Goal: Task Accomplishment & Management: Manage account settings

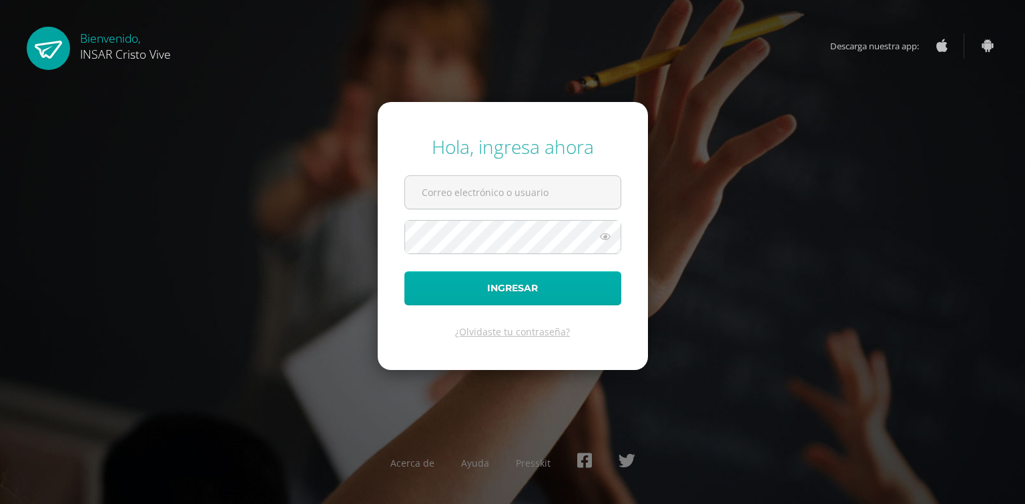
type input "direccion@insarycristovive.edu.gt"
click at [509, 296] on button "Ingresar" at bounding box center [512, 289] width 217 height 34
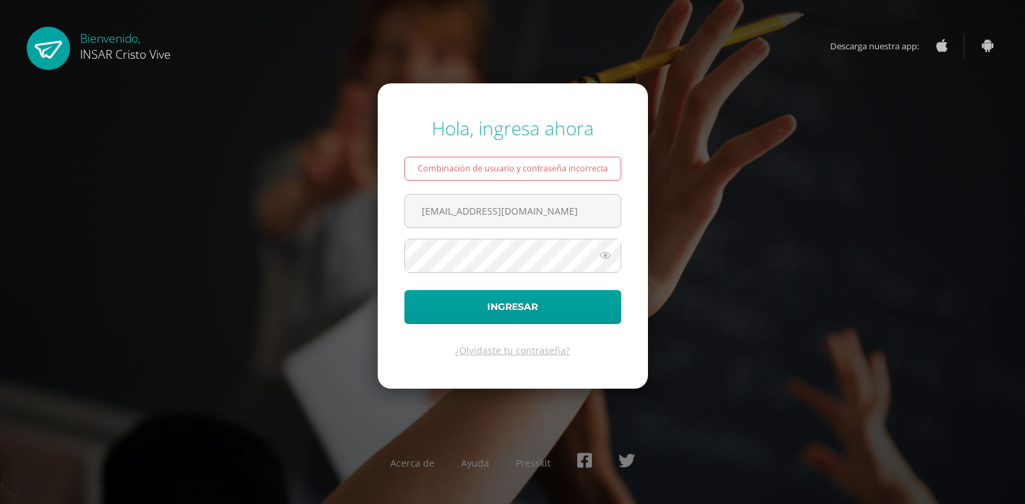
click at [607, 256] on icon at bounding box center [604, 256] width 17 height 16
click at [608, 255] on icon at bounding box center [604, 256] width 19 height 16
click at [592, 199] on input "direccion@insarycristovive.edu.gt" at bounding box center [512, 211] width 215 height 33
type input "[EMAIL_ADDRESS][DOMAIN_NAME]"
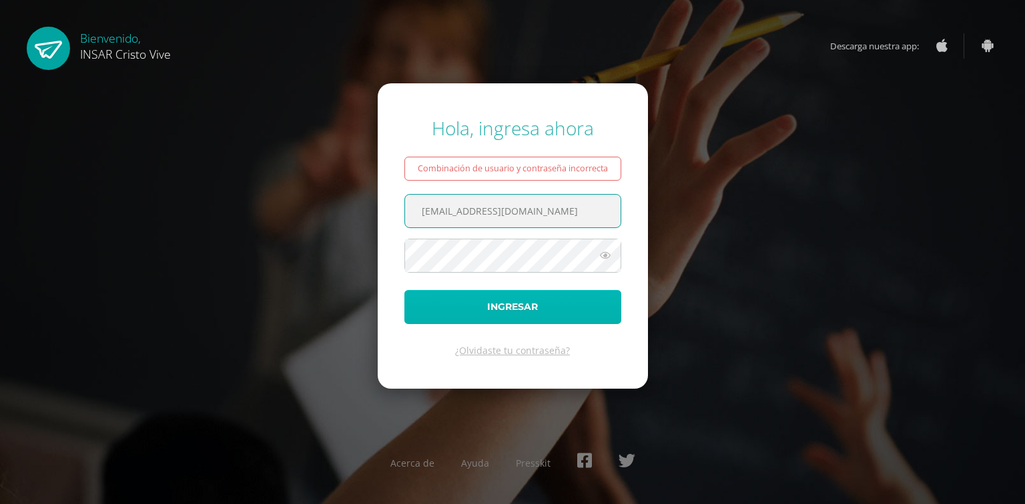
click at [504, 306] on button "Ingresar" at bounding box center [512, 307] width 217 height 34
click at [501, 310] on button "Ingresar" at bounding box center [512, 307] width 217 height 34
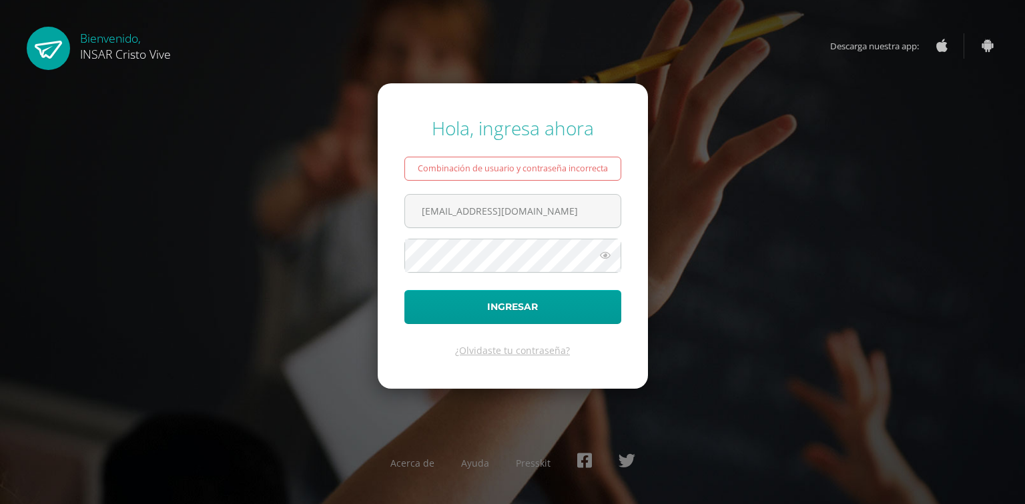
click at [607, 250] on icon at bounding box center [604, 256] width 17 height 16
click at [488, 299] on button "Ingresar" at bounding box center [512, 307] width 217 height 34
click at [608, 248] on icon at bounding box center [604, 256] width 17 height 16
click at [507, 307] on button "Ingresar" at bounding box center [512, 307] width 217 height 34
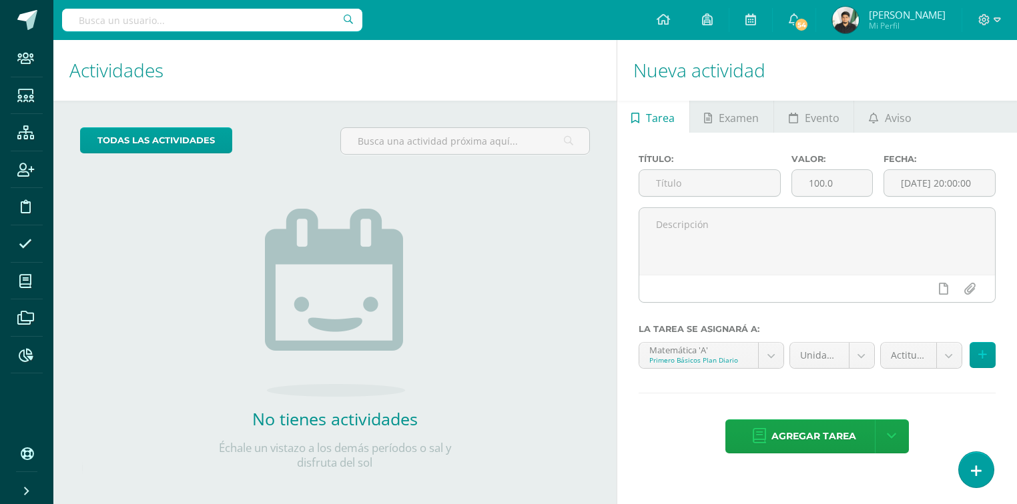
click at [208, 19] on input "text" at bounding box center [212, 20] width 300 height 23
type input "[PERSON_NAME]"
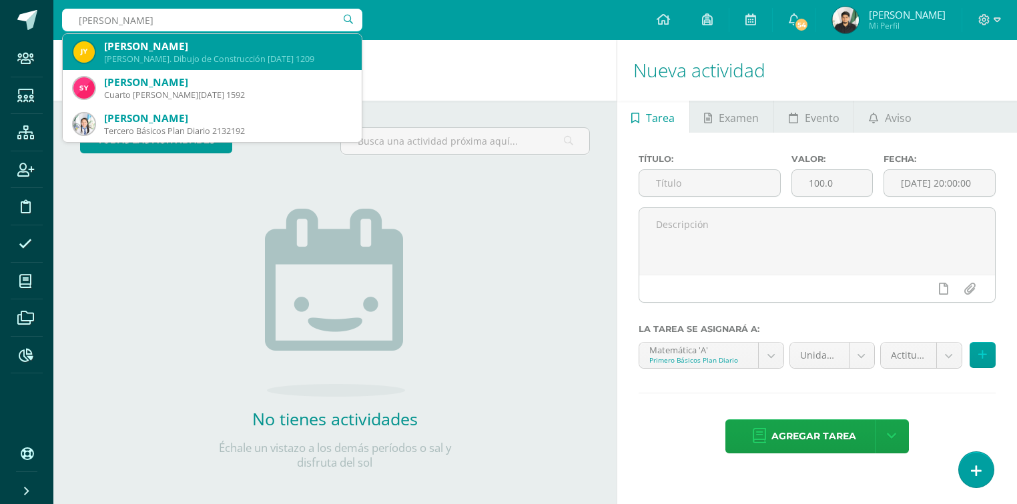
click at [207, 50] on div "[PERSON_NAME]" at bounding box center [227, 46] width 247 height 14
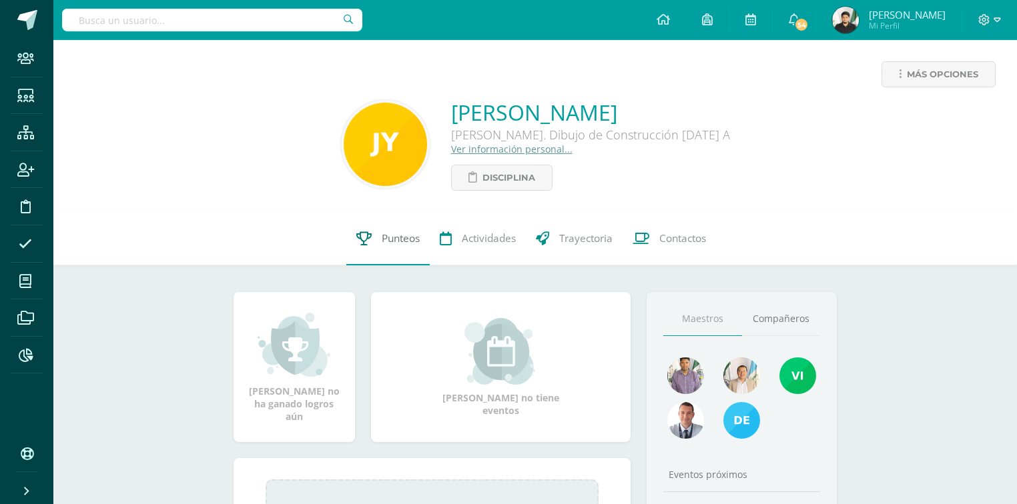
click at [372, 250] on link "Punteos" at bounding box center [387, 238] width 83 height 53
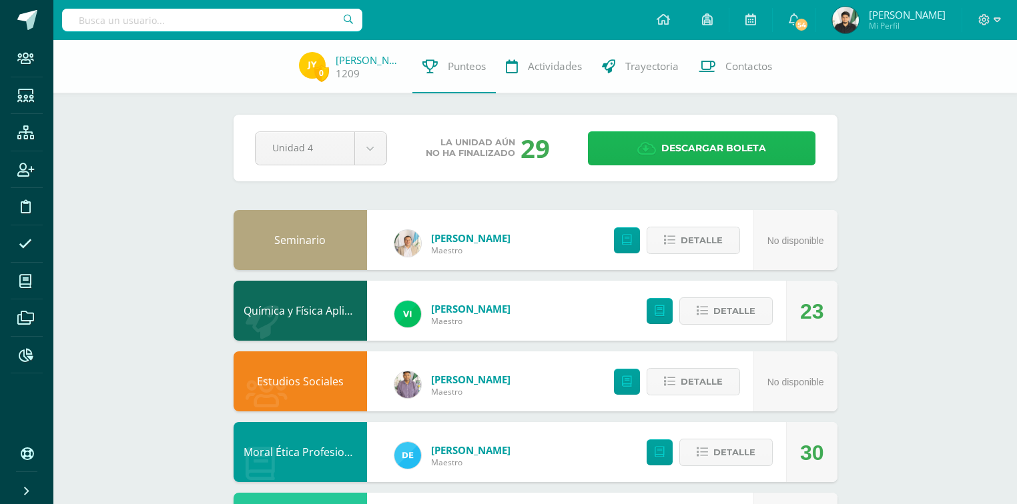
click at [672, 149] on span "Descargar boleta" at bounding box center [713, 148] width 105 height 33
